Goal: Find specific page/section: Find specific page/section

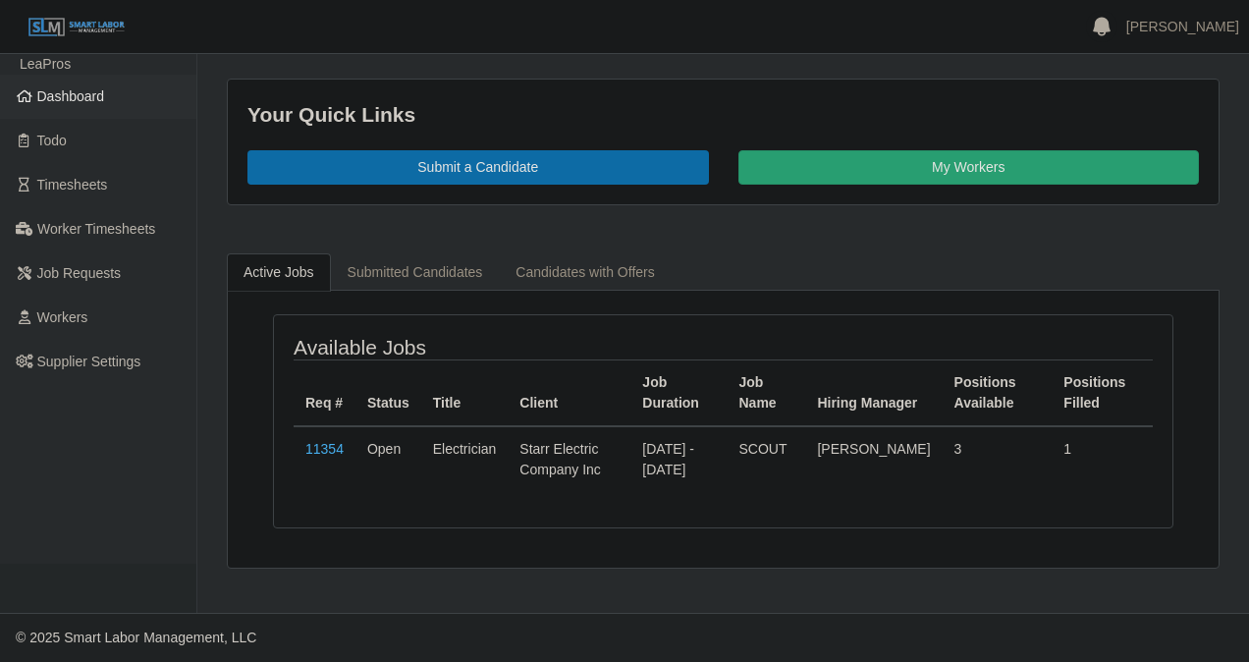
click at [61, 98] on span "Dashboard" at bounding box center [71, 96] width 68 height 16
click at [331, 442] on link "11354" at bounding box center [324, 449] width 38 height 16
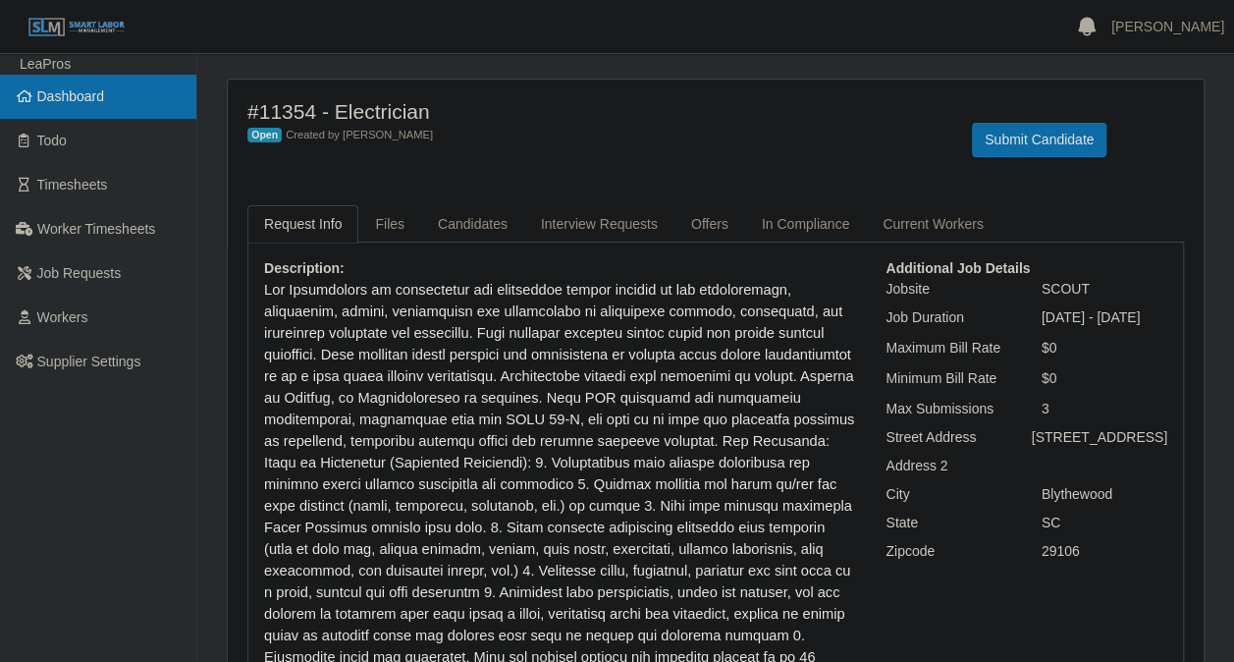
click at [74, 92] on span "Dashboard" at bounding box center [71, 96] width 68 height 16
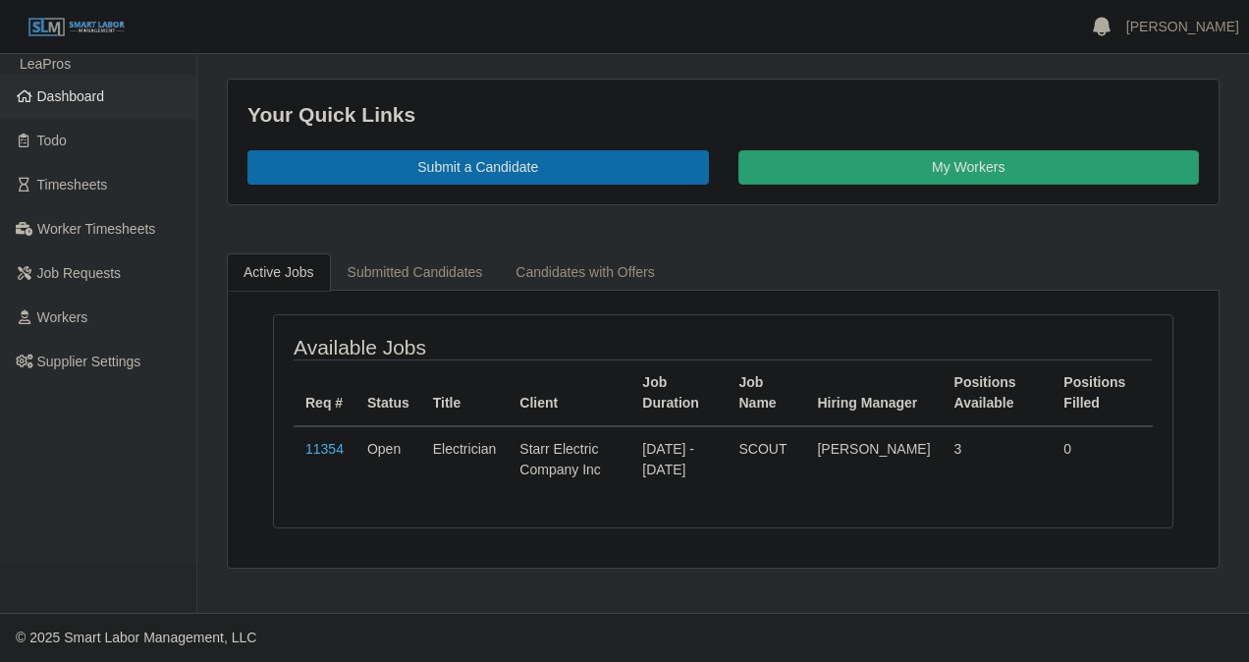
click at [73, 88] on span "Dashboard" at bounding box center [71, 96] width 68 height 16
